Goal: Communication & Community: Answer question/provide support

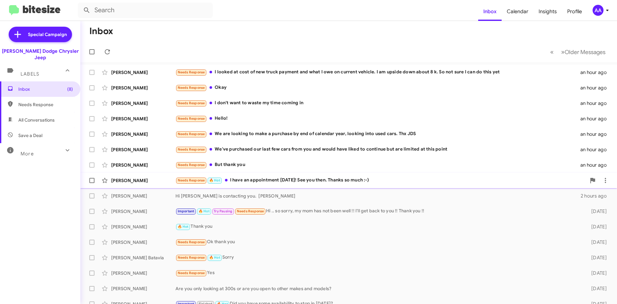
click at [357, 182] on div "Needs Response 🔥 Hot I have an appointment [DATE]! See you then. Thanks so much…" at bounding box center [381, 179] width 411 height 7
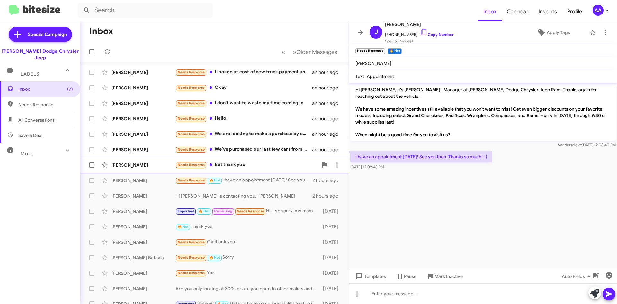
click at [243, 167] on div "Needs Response But thank you" at bounding box center [247, 164] width 142 height 7
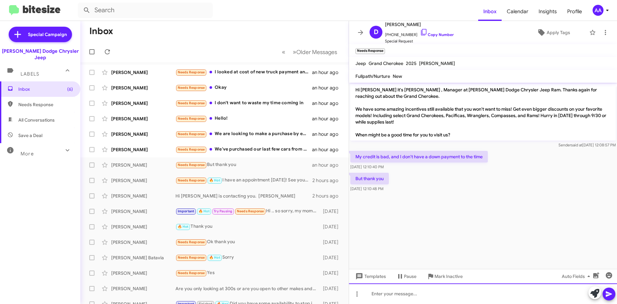
click at [427, 303] on div at bounding box center [483, 293] width 268 height 21
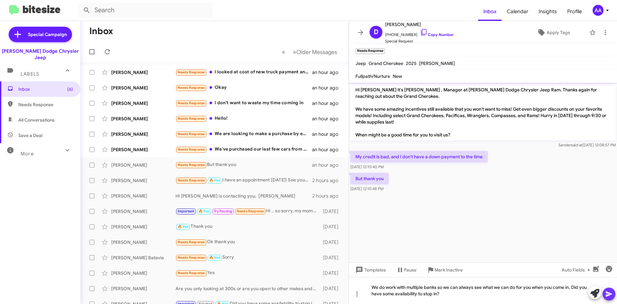
click at [609, 296] on icon at bounding box center [609, 294] width 8 height 8
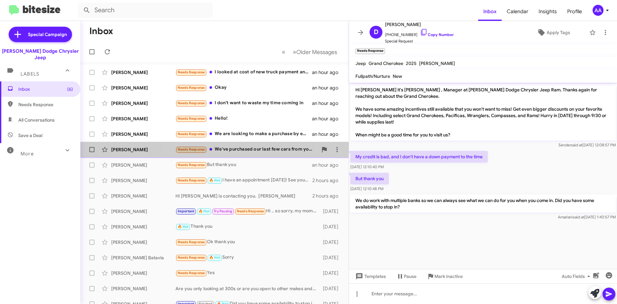
click at [277, 150] on div "Needs Response We've purchased our last few cars from you and would have liked …" at bounding box center [247, 149] width 142 height 7
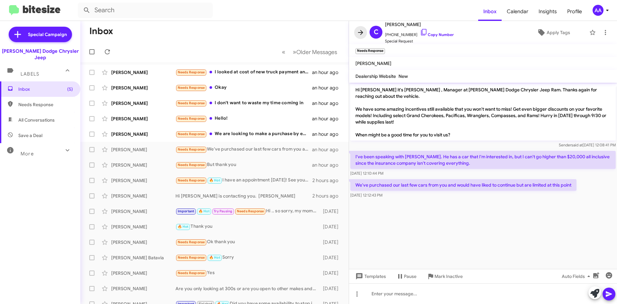
click at [362, 31] on icon at bounding box center [361, 33] width 8 height 8
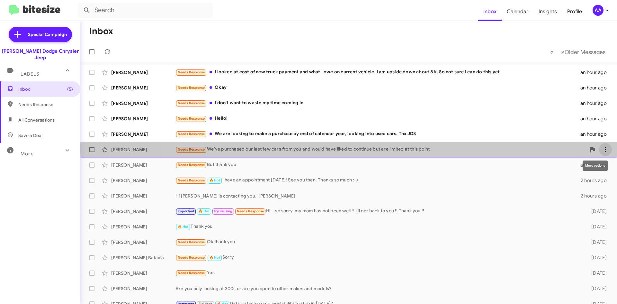
click at [602, 148] on icon at bounding box center [606, 150] width 8 height 8
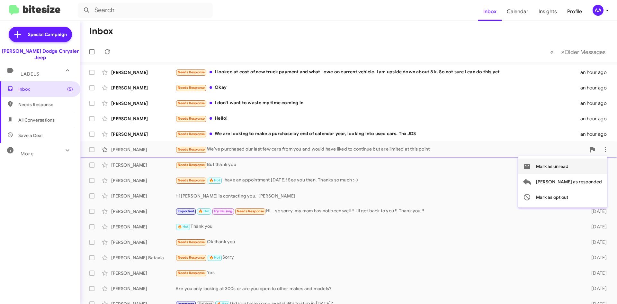
click at [569, 169] on span "Mark as unread" at bounding box center [552, 165] width 32 height 15
